Goal: Information Seeking & Learning: Learn about a topic

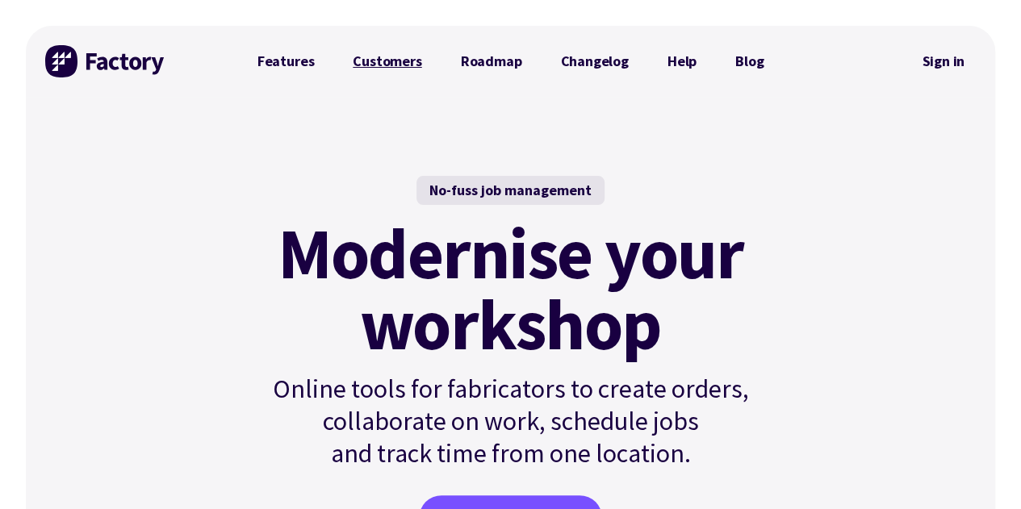
click at [415, 77] on link "Customers" at bounding box center [386, 61] width 107 height 32
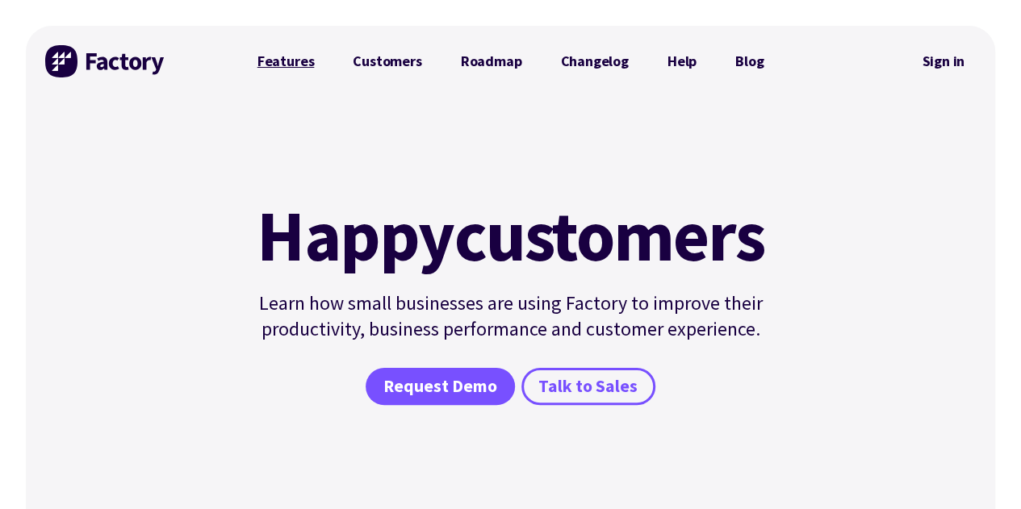
click at [290, 57] on link "Features" at bounding box center [286, 61] width 96 height 32
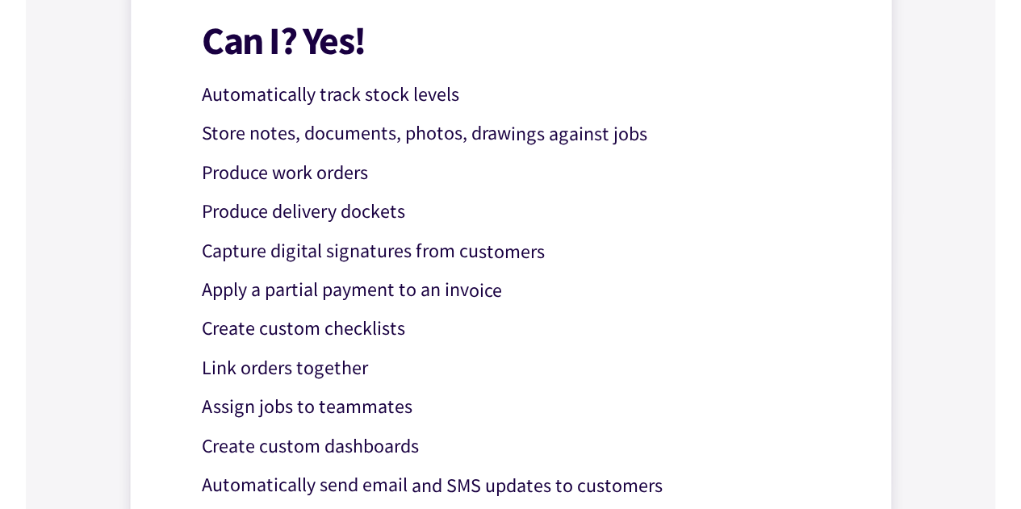
scroll to position [1396, 0]
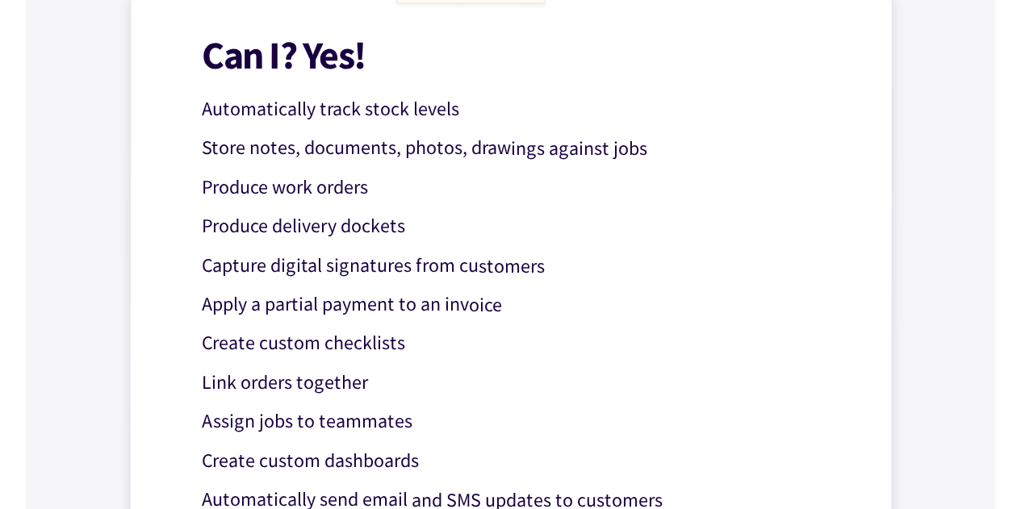
click at [324, 145] on p "Store notes, documents, photos, drawings against jobs" at bounding box center [524, 147] width 644 height 31
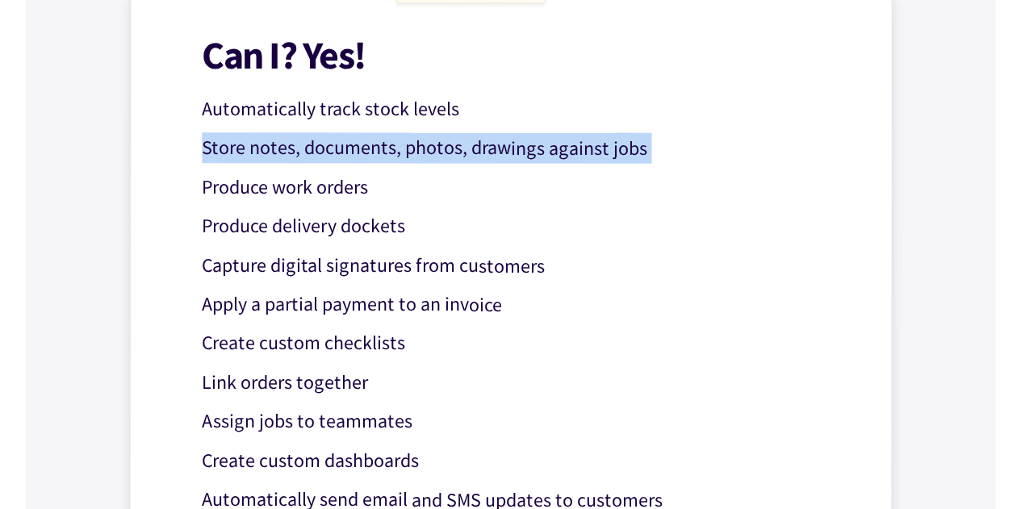
click at [324, 145] on p "Store notes, documents, photos, drawings against jobs" at bounding box center [524, 147] width 644 height 31
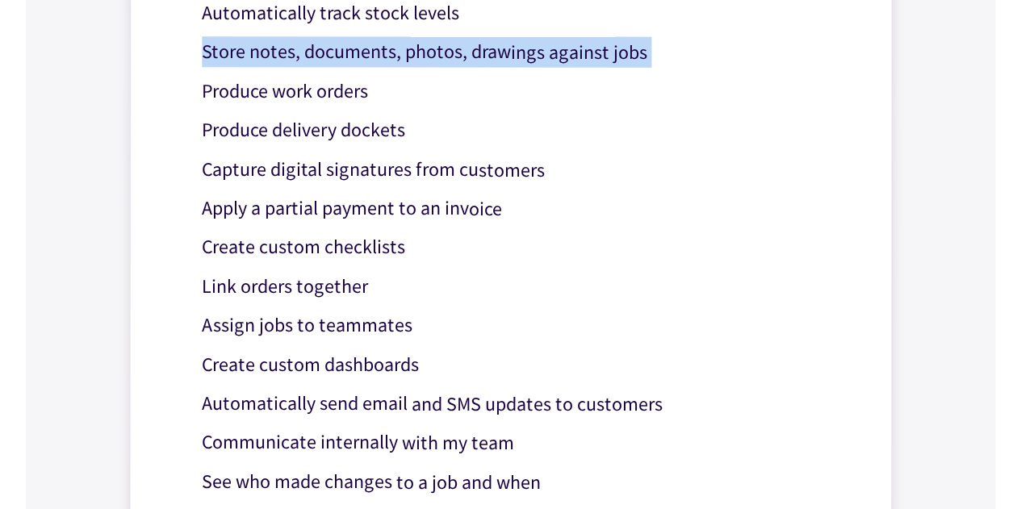
scroll to position [1496, 0]
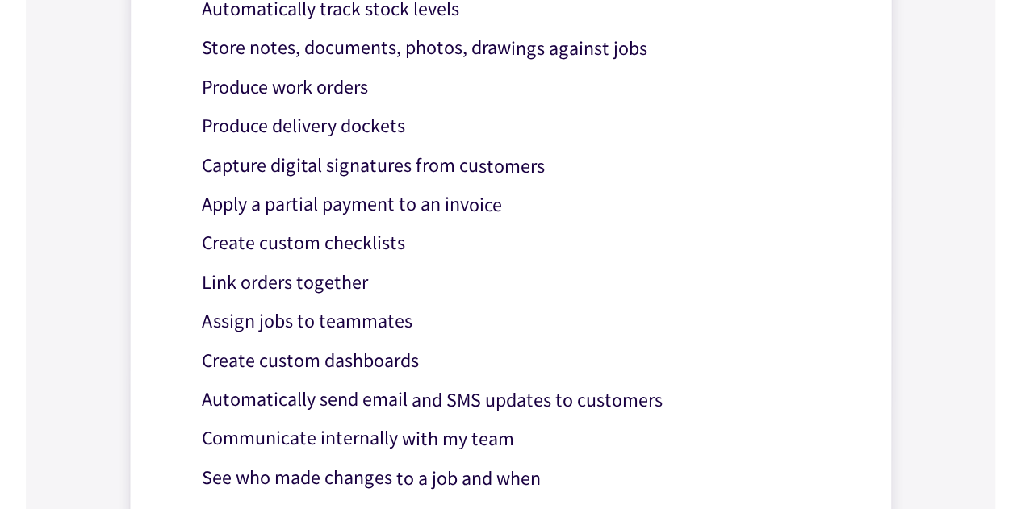
click at [271, 74] on p "Produce work orders" at bounding box center [524, 87] width 644 height 31
click at [322, 126] on p "Produce delivery dockets" at bounding box center [524, 126] width 644 height 31
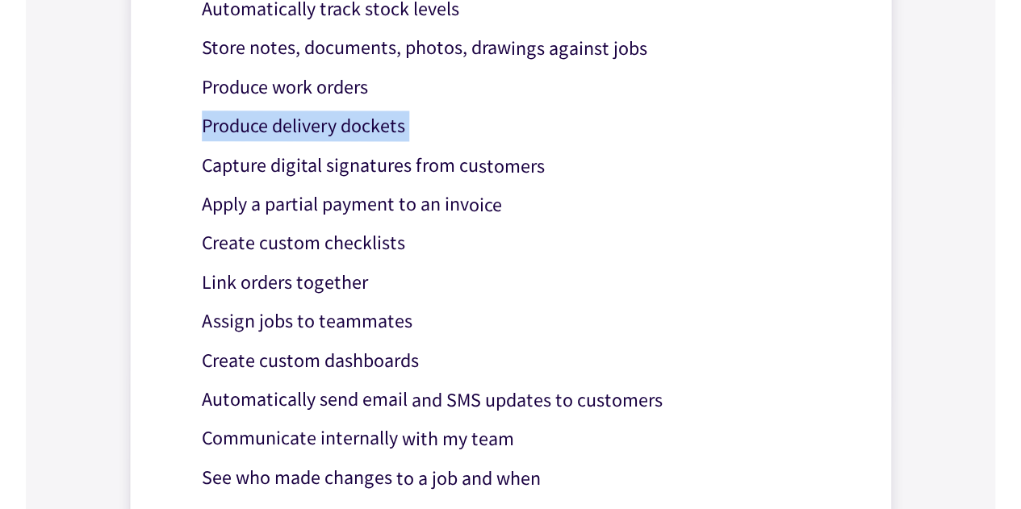
click at [322, 126] on p "Produce delivery dockets" at bounding box center [524, 126] width 644 height 31
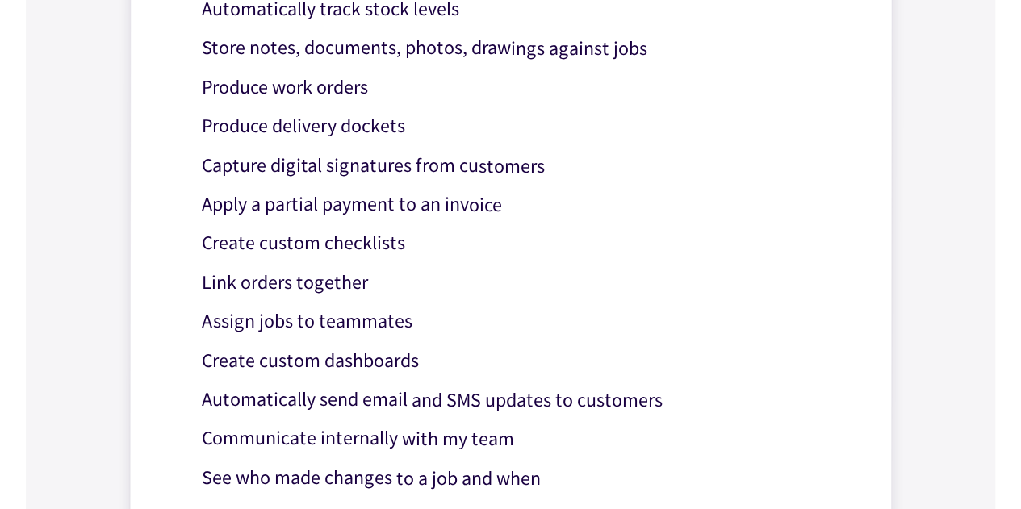
click at [368, 164] on p "Capture digital signatures from customers" at bounding box center [524, 165] width 644 height 31
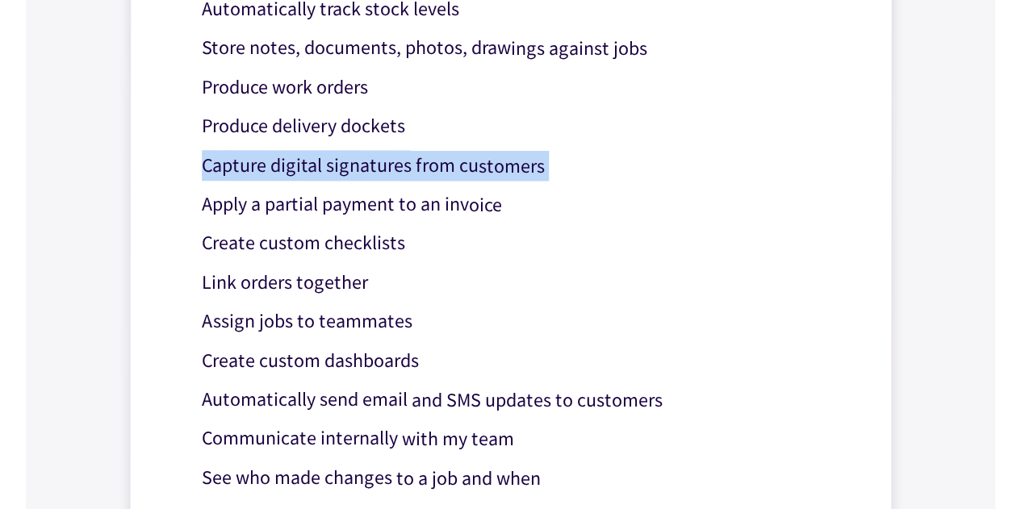
click at [368, 164] on p "Capture digital signatures from customers" at bounding box center [524, 165] width 644 height 31
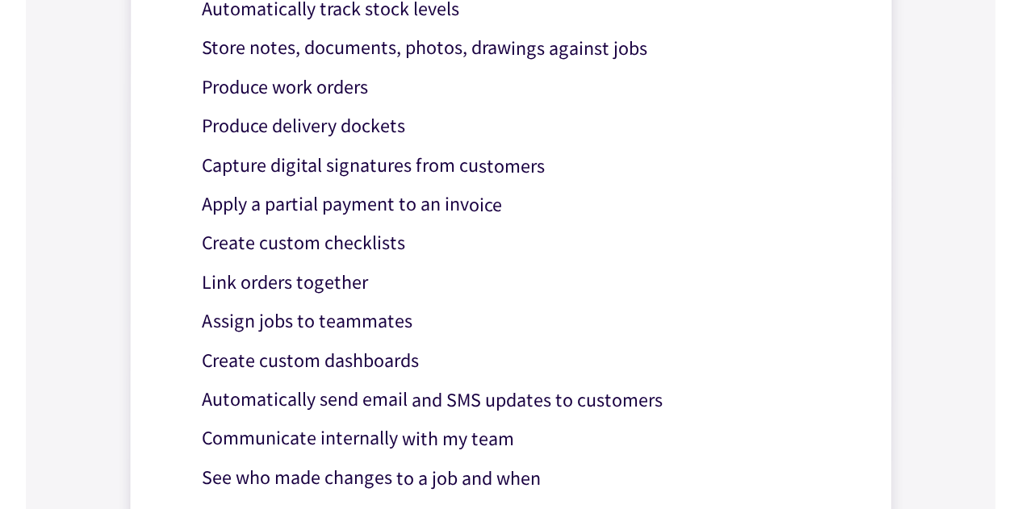
click at [283, 405] on p "Automatically send email and SMS updates to customers" at bounding box center [523, 399] width 644 height 31
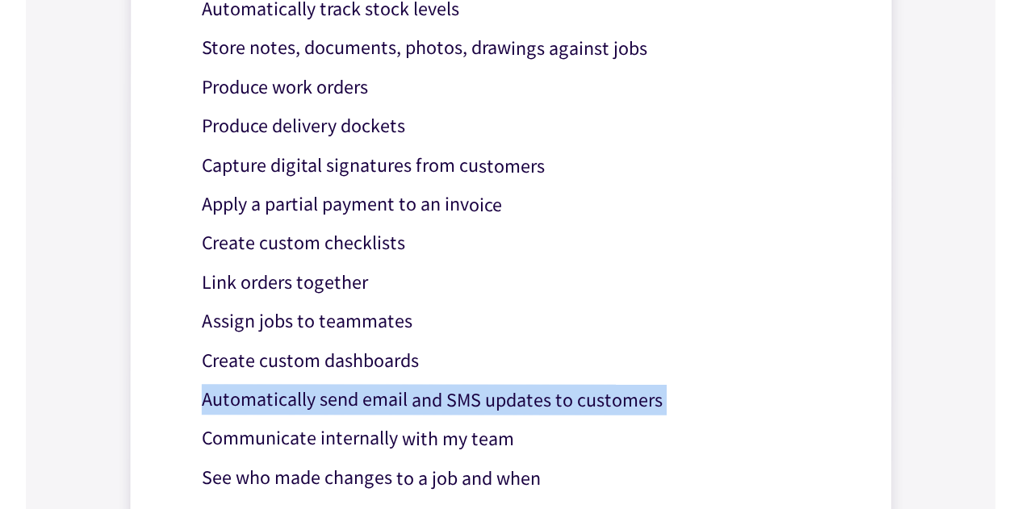
click at [283, 405] on p "Automatically send email and SMS updates to customers" at bounding box center [523, 399] width 644 height 31
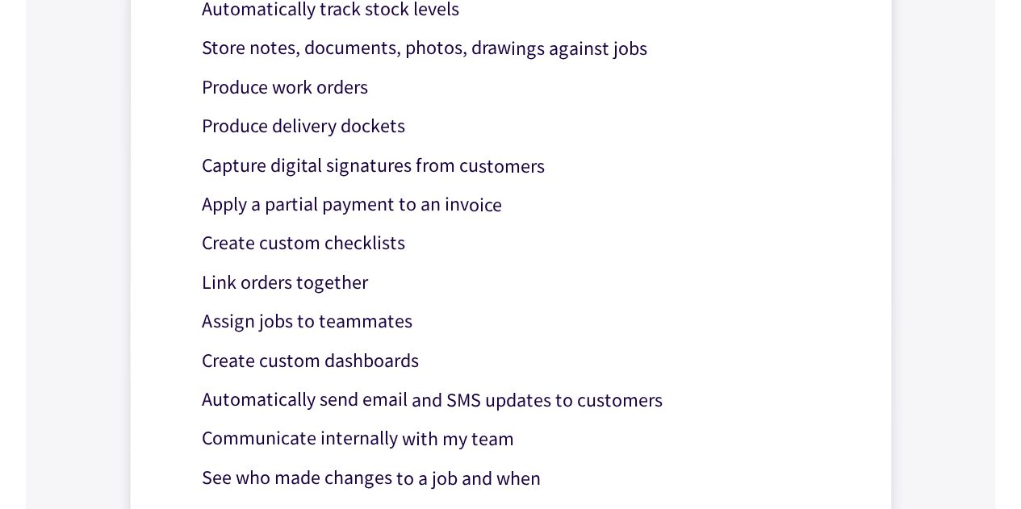
click at [326, 354] on p "Create custom dashboards" at bounding box center [523, 360] width 644 height 31
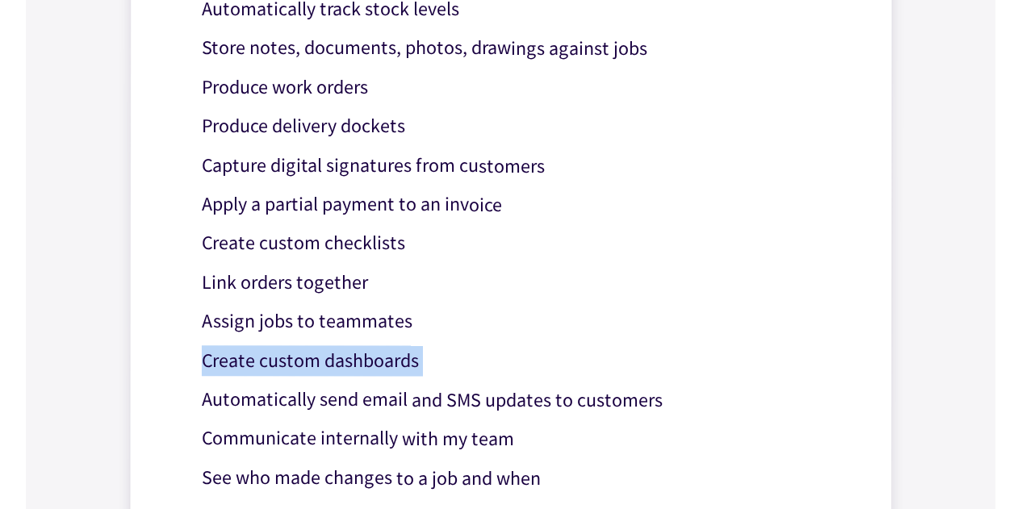
click at [326, 354] on p "Create custom dashboards" at bounding box center [523, 360] width 644 height 31
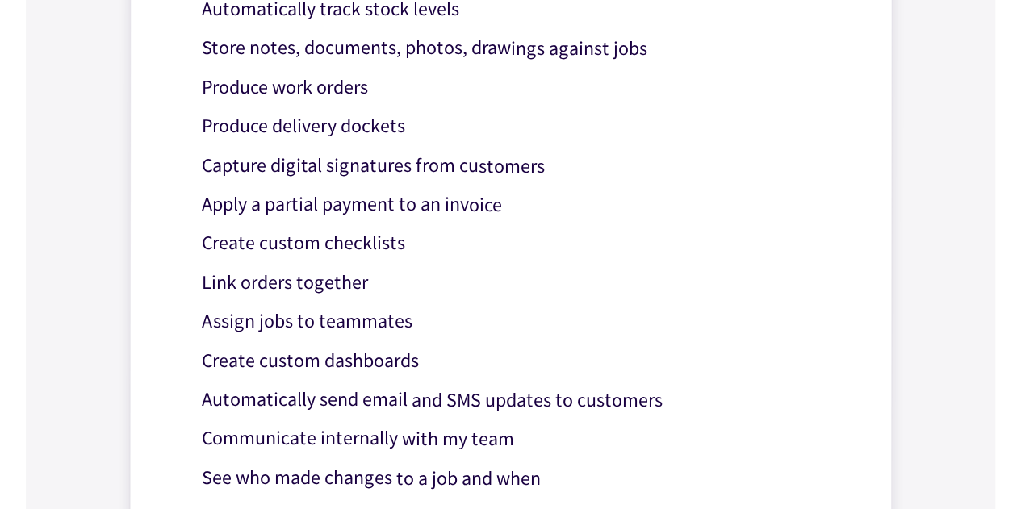
click at [303, 319] on p "Assign jobs to teammates" at bounding box center [523, 321] width 644 height 31
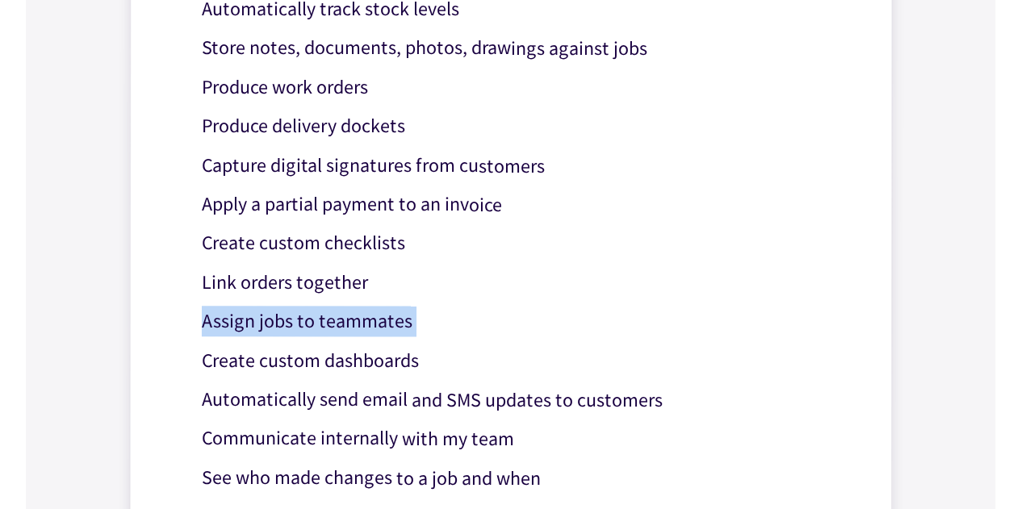
click at [303, 319] on p "Assign jobs to teammates" at bounding box center [523, 321] width 644 height 31
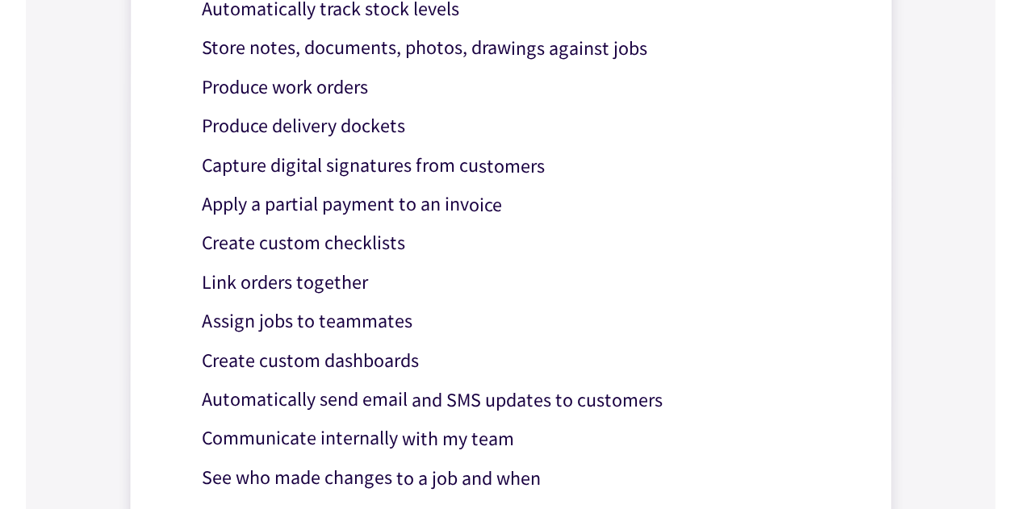
click at [299, 442] on p "Communicate internally with my team" at bounding box center [523, 438] width 644 height 31
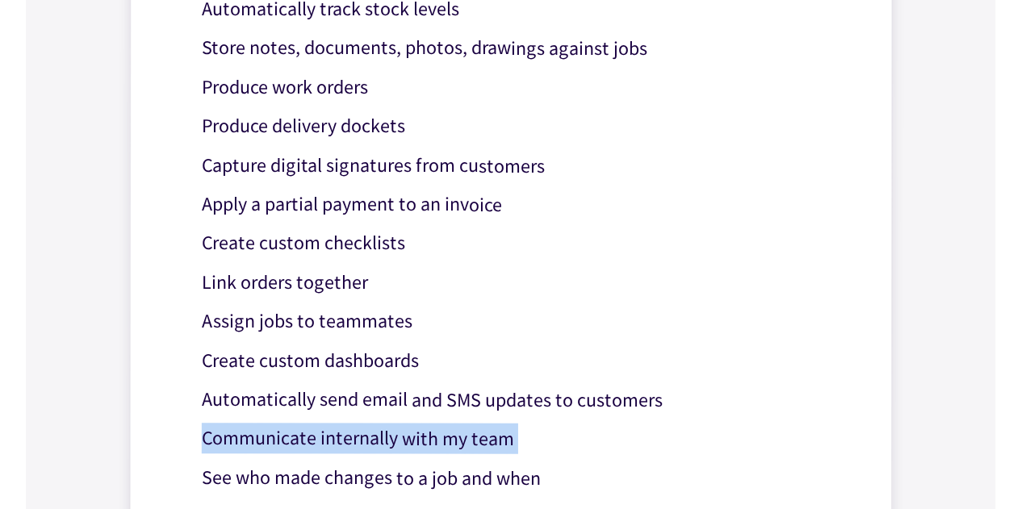
click at [299, 442] on p "Communicate internally with my team" at bounding box center [523, 438] width 644 height 31
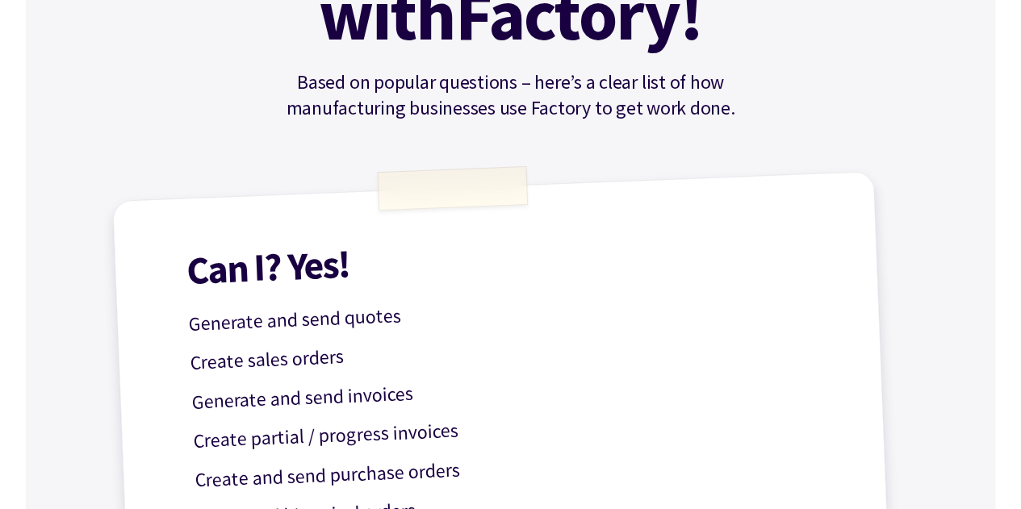
scroll to position [0, 0]
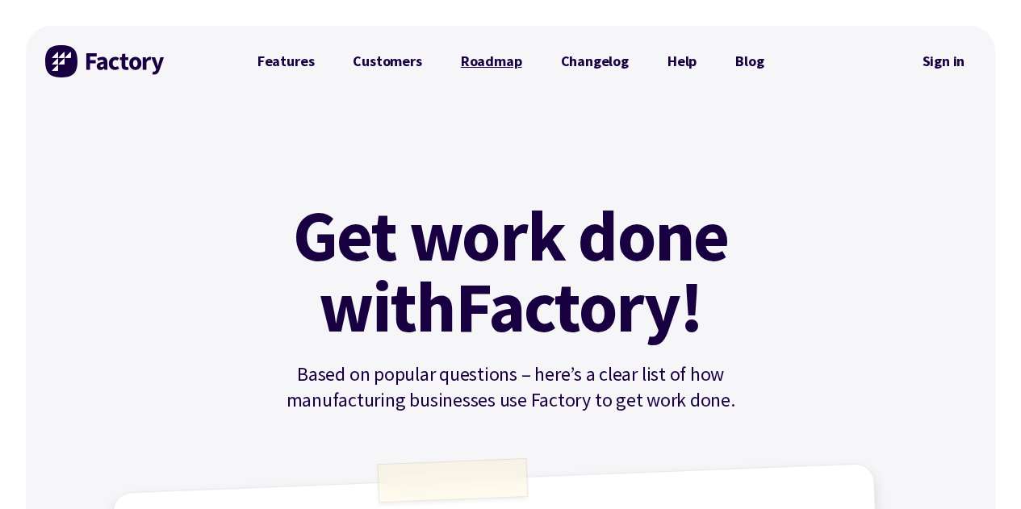
click at [478, 65] on link "Roadmap" at bounding box center [491, 61] width 100 height 32
